Goal: Navigation & Orientation: Find specific page/section

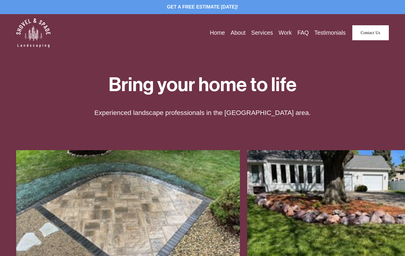
click at [263, 31] on link "Services" at bounding box center [262, 32] width 22 height 9
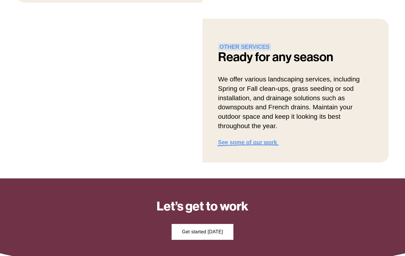
scroll to position [629, 0]
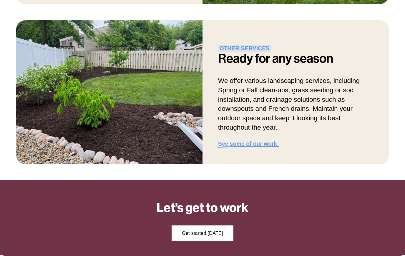
click at [268, 147] on strong "See some of our work" at bounding box center [247, 144] width 59 height 6
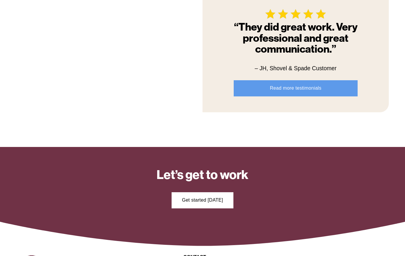
scroll to position [556, 0]
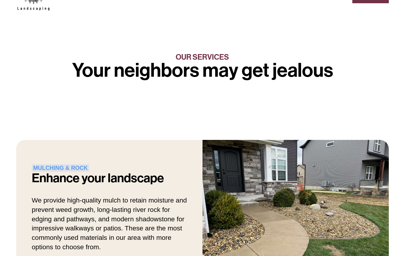
scroll to position [26, 0]
